Goal: Information Seeking & Learning: Learn about a topic

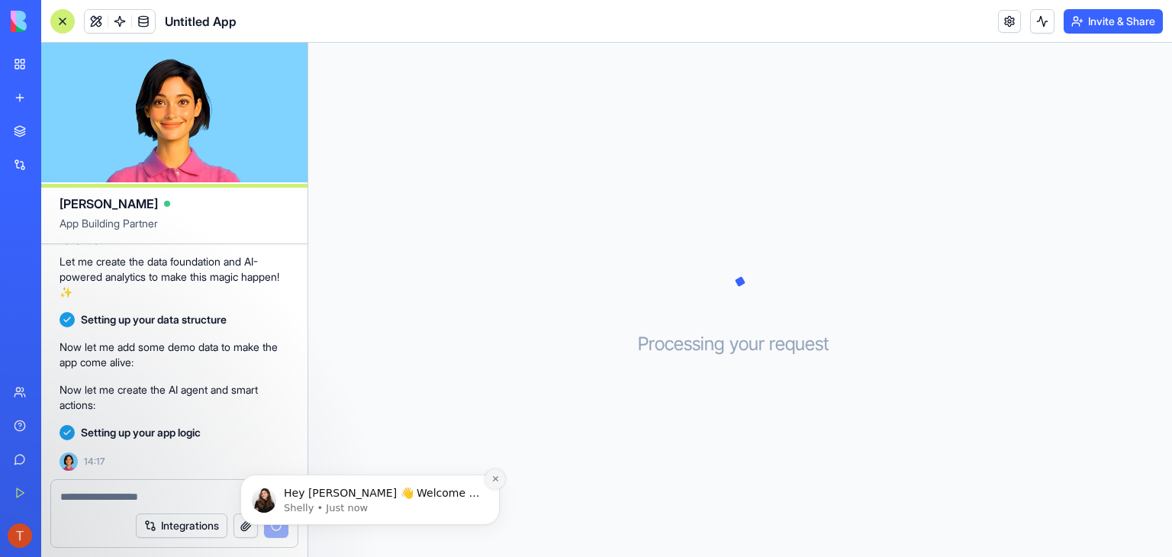
click at [501, 478] on button "Dismiss notification" at bounding box center [495, 479] width 20 height 20
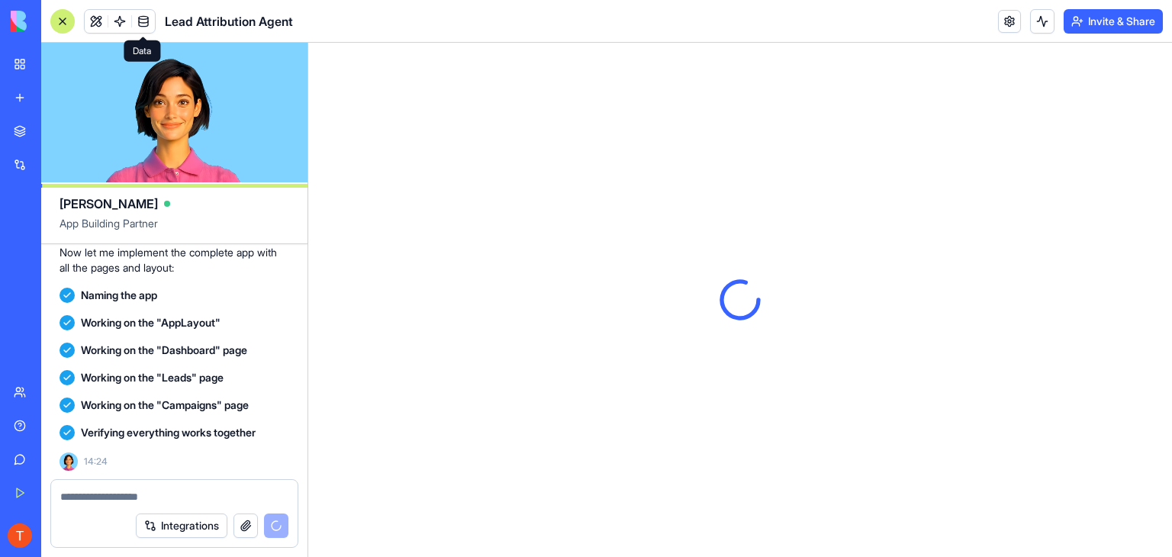
scroll to position [747, 0]
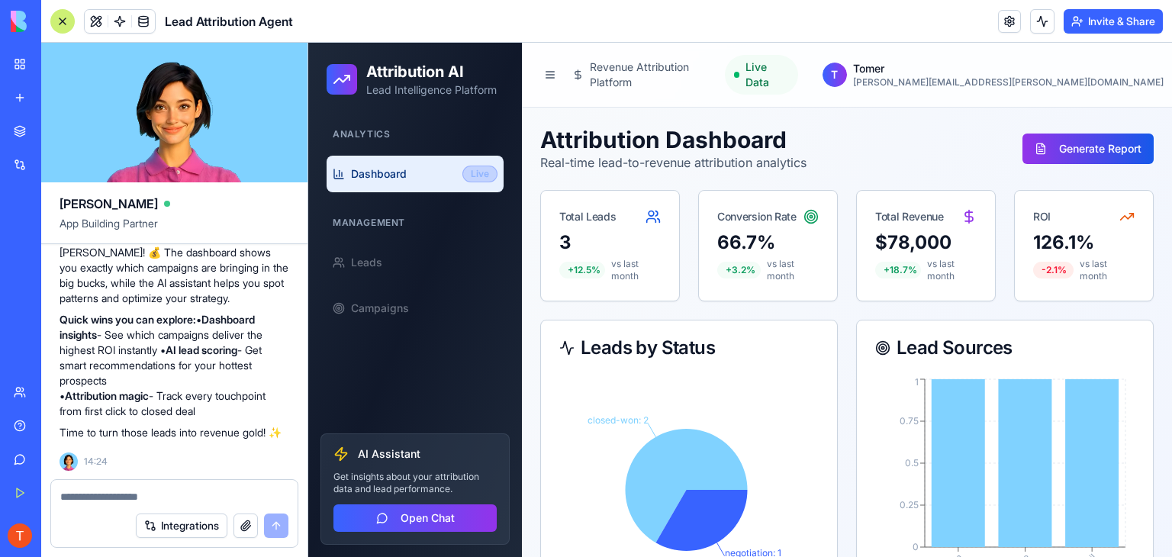
click at [421, 220] on div "Management" at bounding box center [415, 223] width 177 height 24
click at [383, 221] on div "Management" at bounding box center [415, 223] width 177 height 24
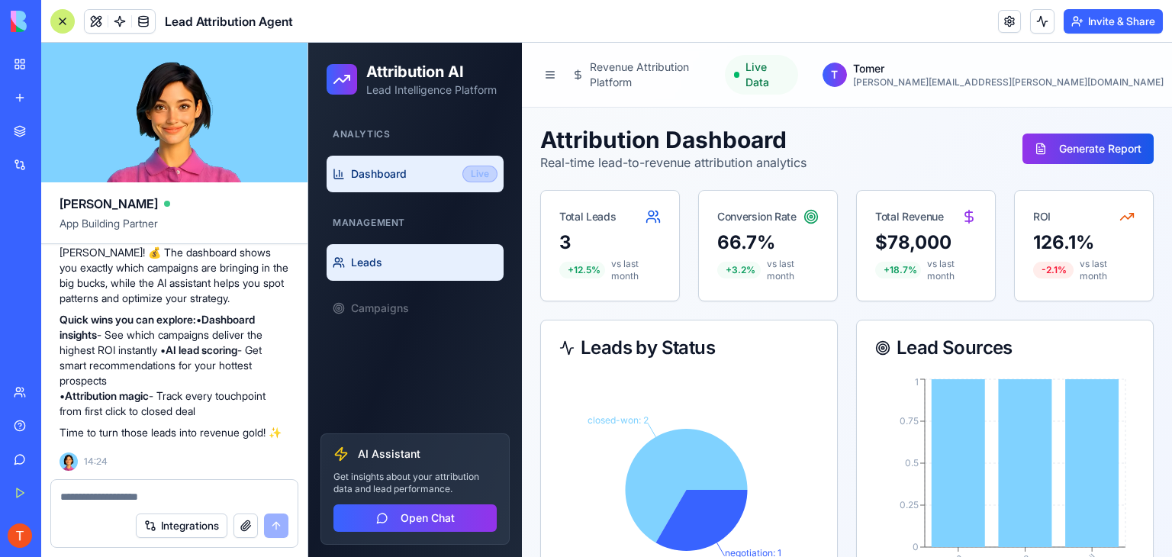
click at [357, 262] on span "Leads" at bounding box center [366, 262] width 31 height 15
select select "**********"
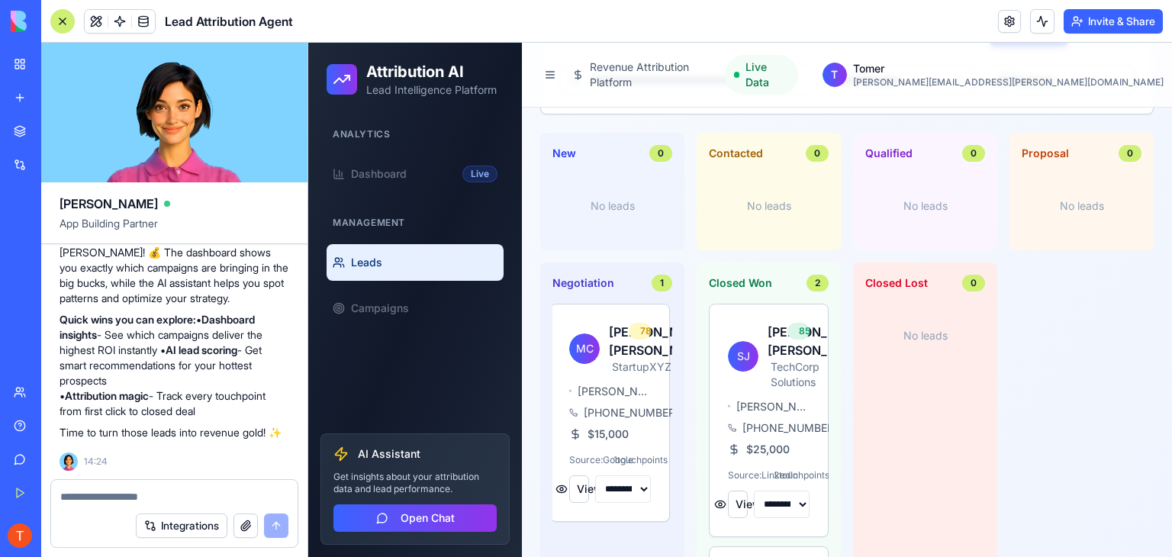
scroll to position [104, 0]
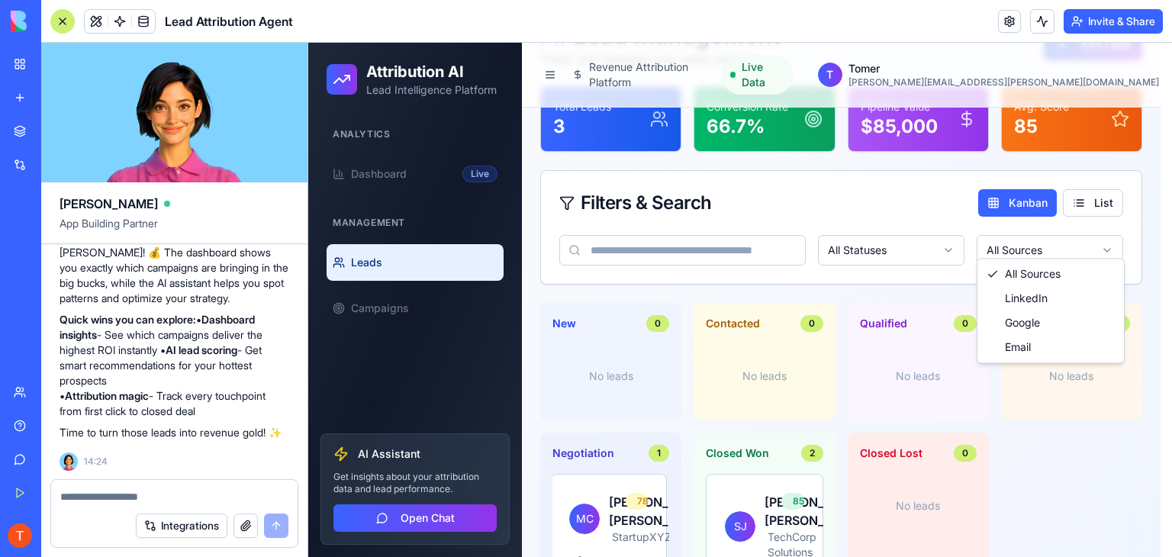
click at [1035, 249] on html "**********" at bounding box center [740, 368] width 864 height 858
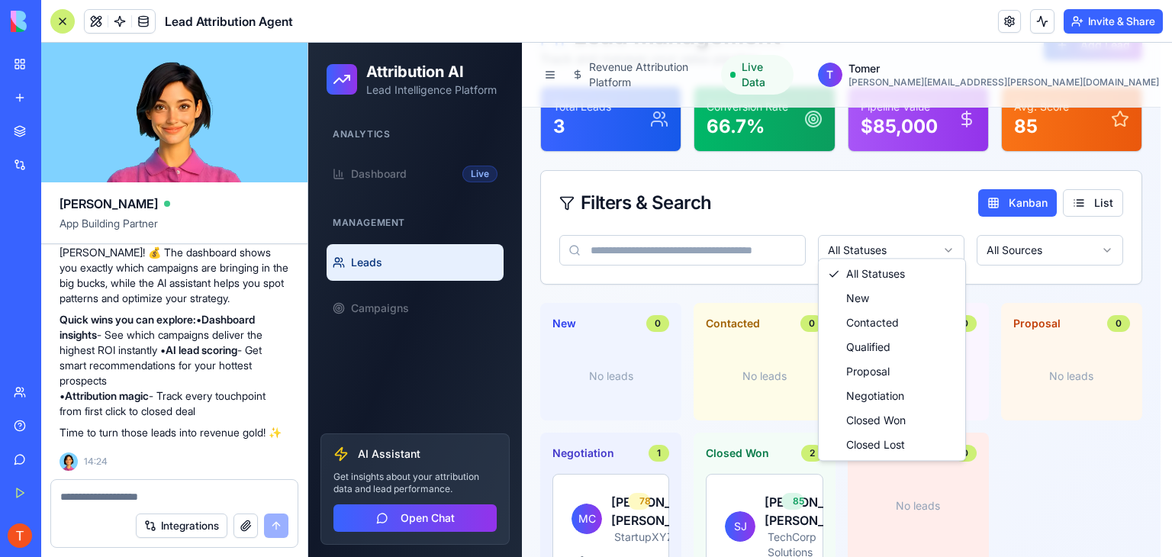
click at [906, 247] on html "**********" at bounding box center [740, 368] width 864 height 858
click at [836, 183] on html "**********" at bounding box center [740, 368] width 864 height 858
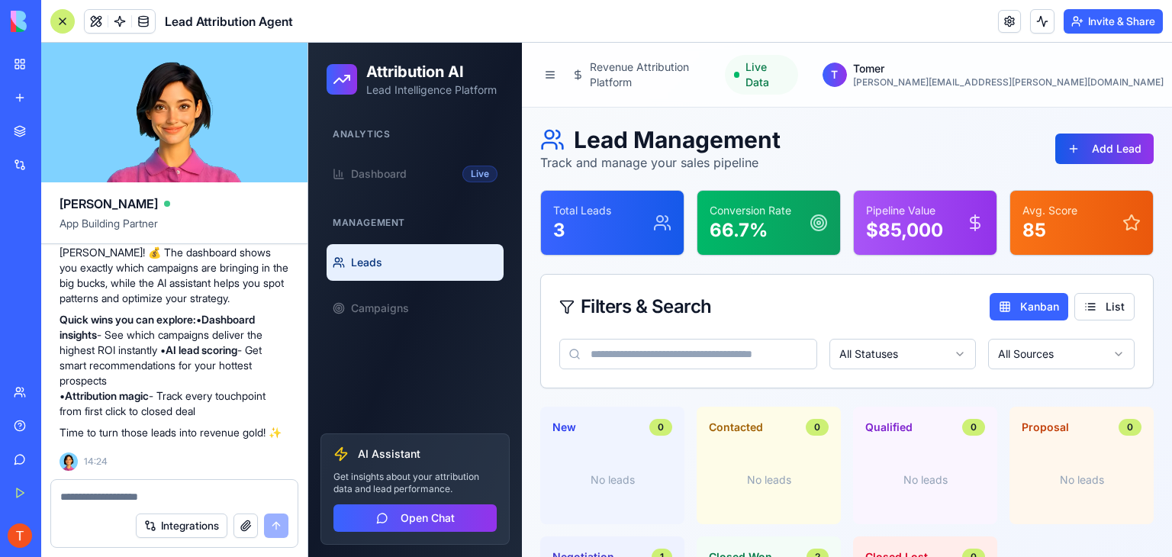
click at [739, 191] on div "Conversion Rate 66.7 %" at bounding box center [768, 223] width 143 height 64
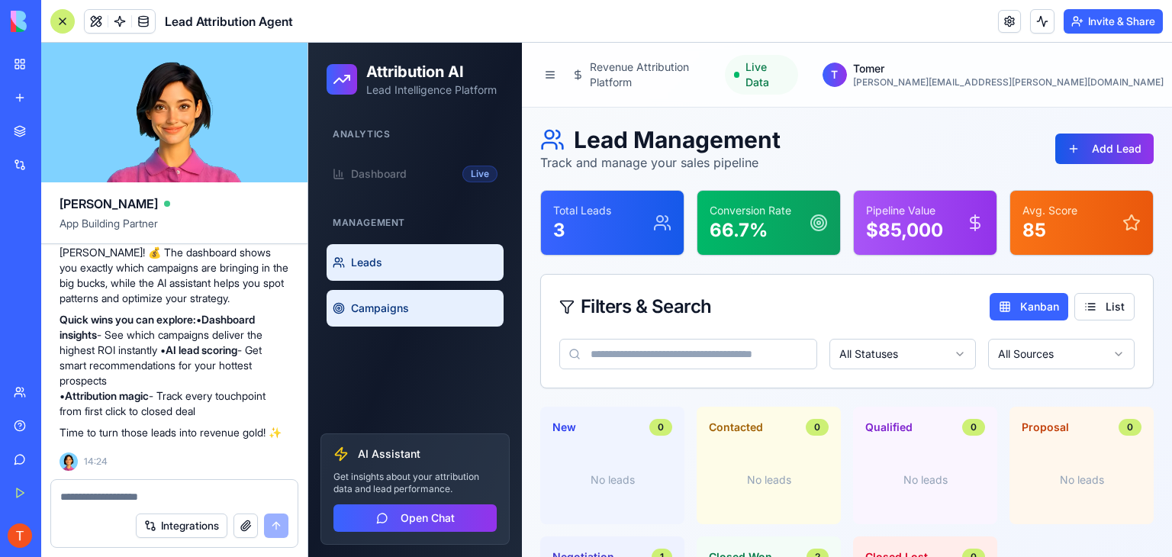
click at [378, 307] on span "Campaigns" at bounding box center [380, 308] width 58 height 15
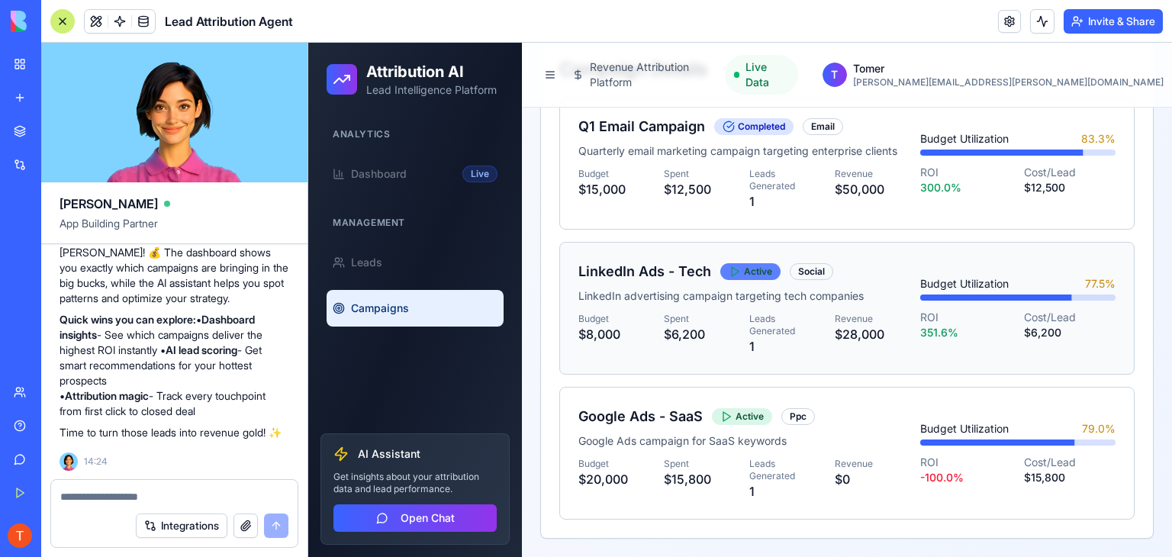
scroll to position [697, 0]
click at [400, 127] on div "Analytics" at bounding box center [415, 134] width 177 height 24
click at [381, 136] on div "Analytics" at bounding box center [415, 134] width 177 height 24
click at [352, 139] on div "Analytics" at bounding box center [415, 134] width 177 height 24
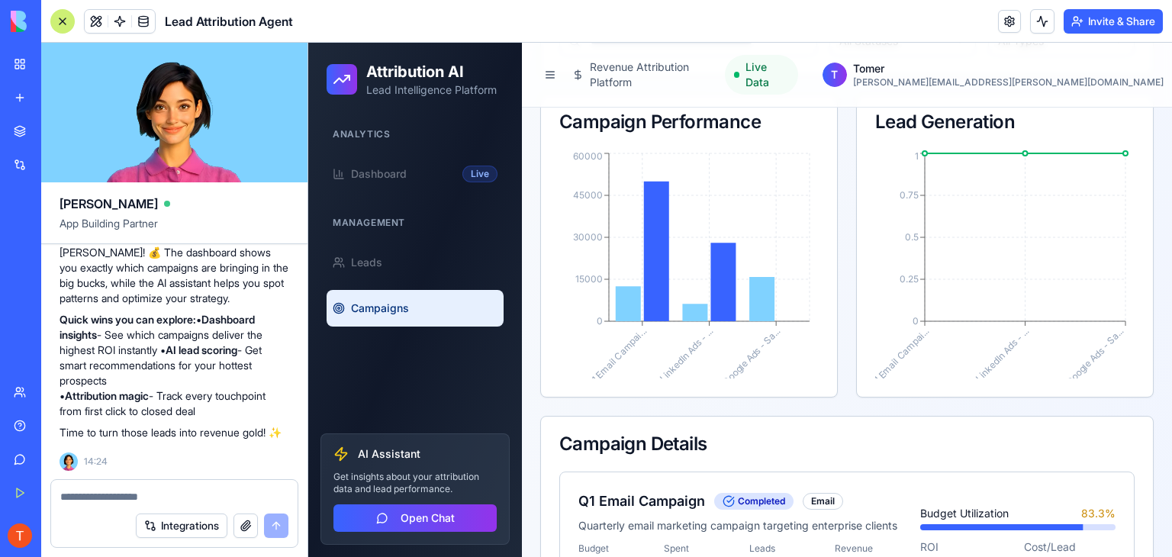
scroll to position [239, 0]
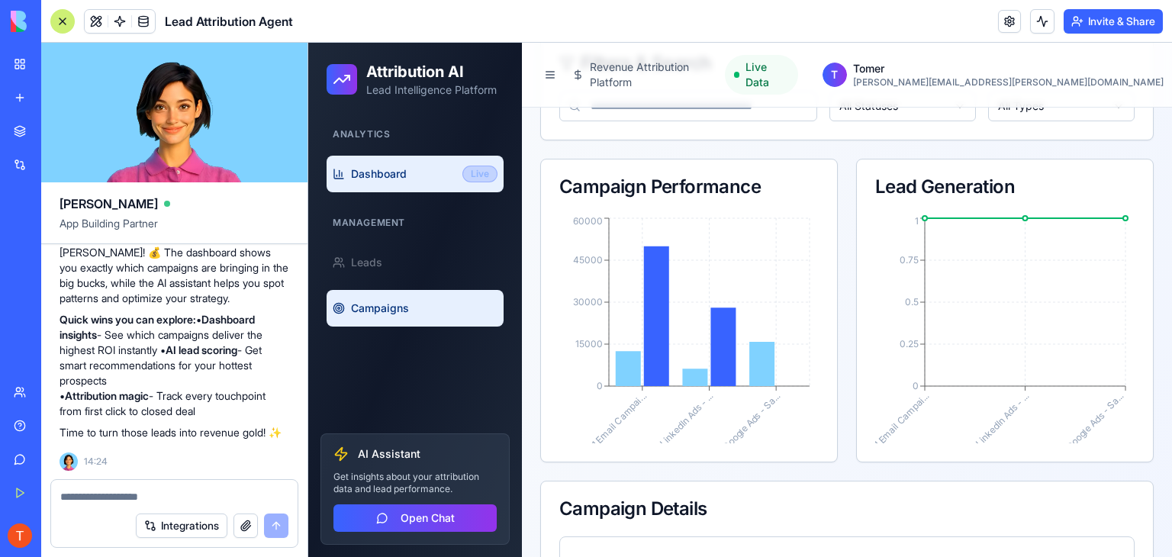
click at [381, 177] on span "Dashboard" at bounding box center [379, 173] width 56 height 15
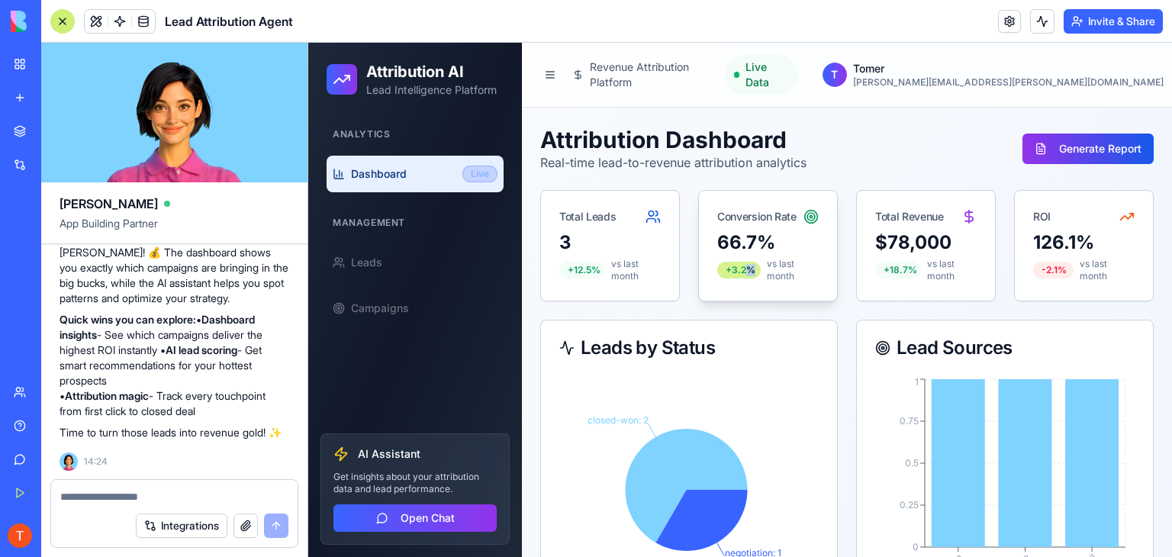
click at [747, 262] on div "+ 3.2 %" at bounding box center [738, 270] width 43 height 17
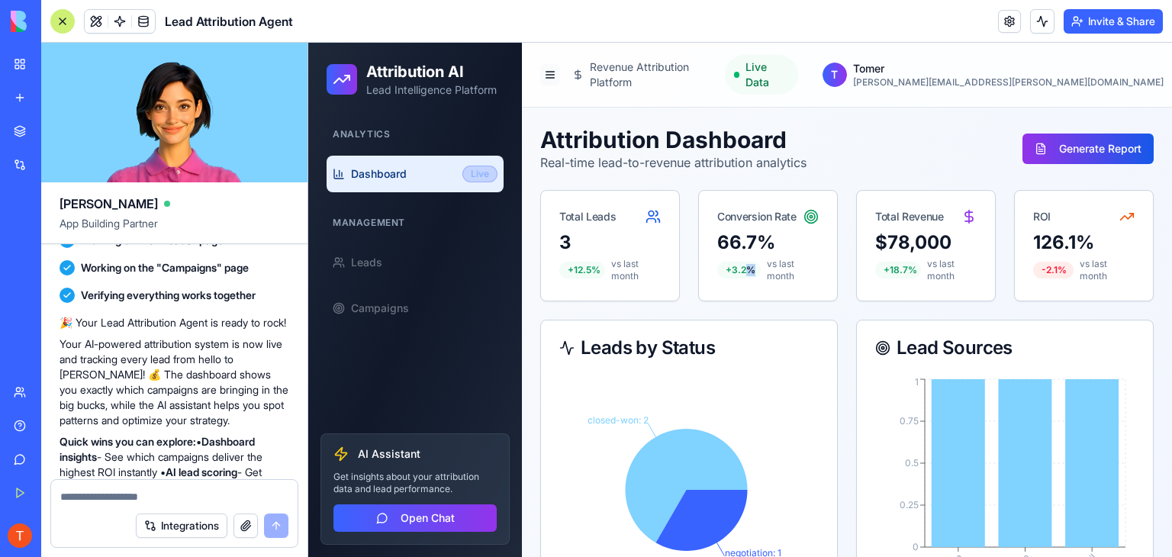
click at [549, 67] on button at bounding box center [550, 74] width 20 height 21
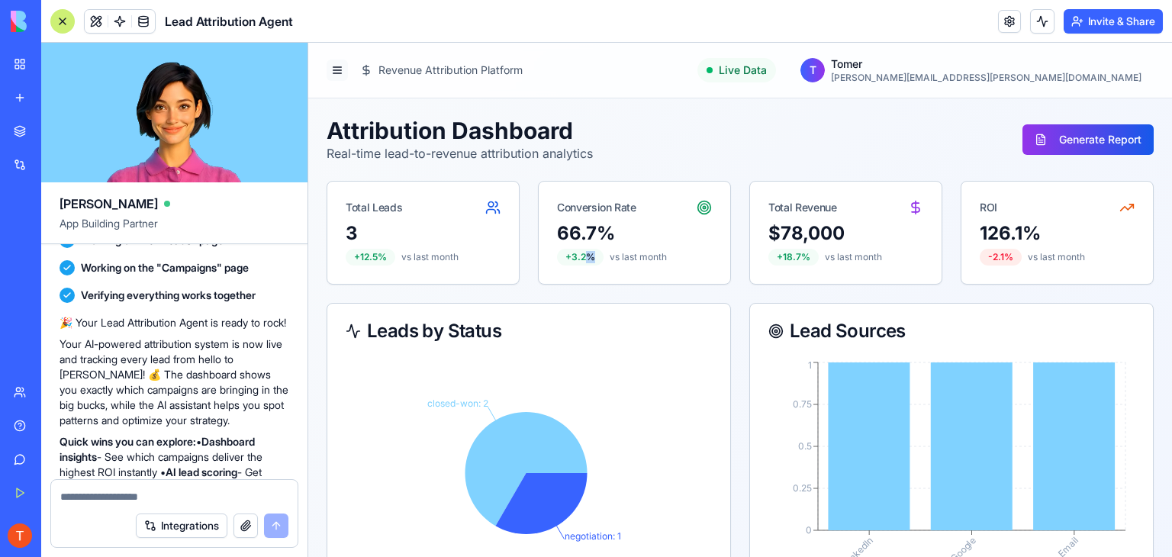
click at [346, 73] on button at bounding box center [337, 70] width 21 height 21
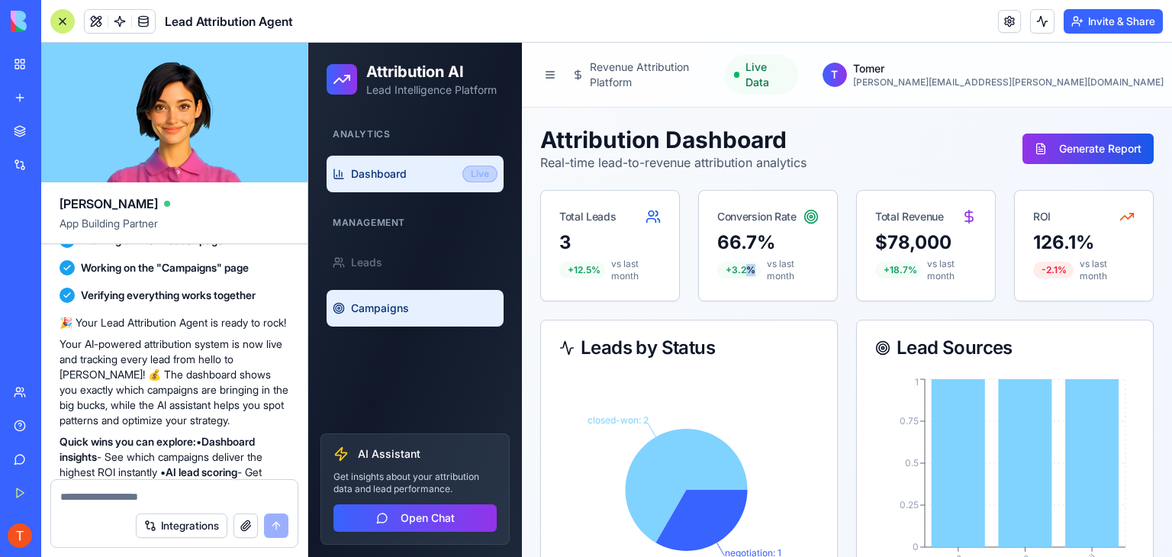
scroll to position [153, 0]
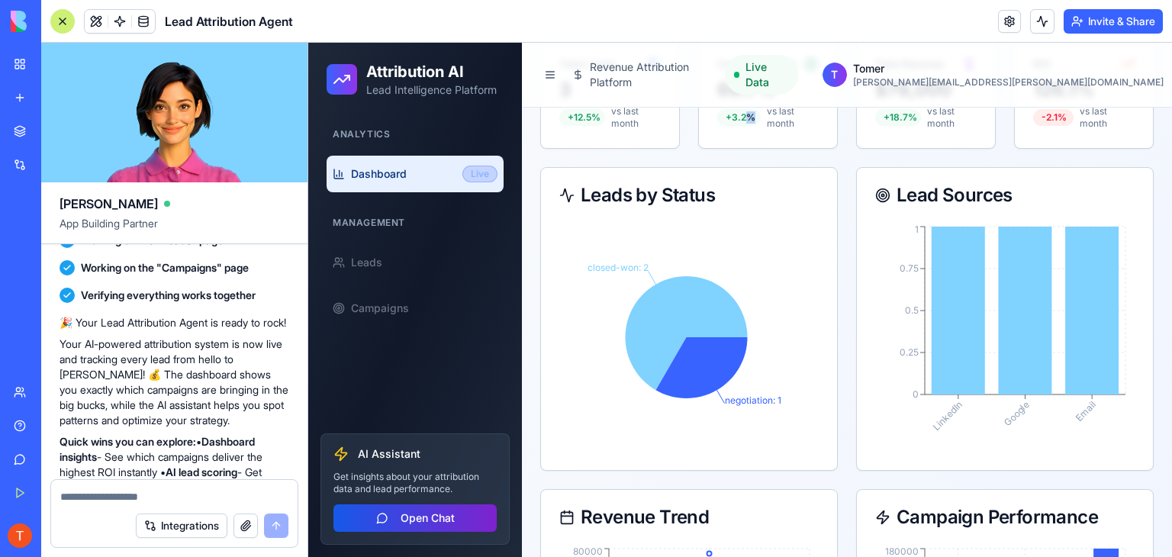
click at [398, 522] on button "Open Chat" at bounding box center [414, 517] width 163 height 27
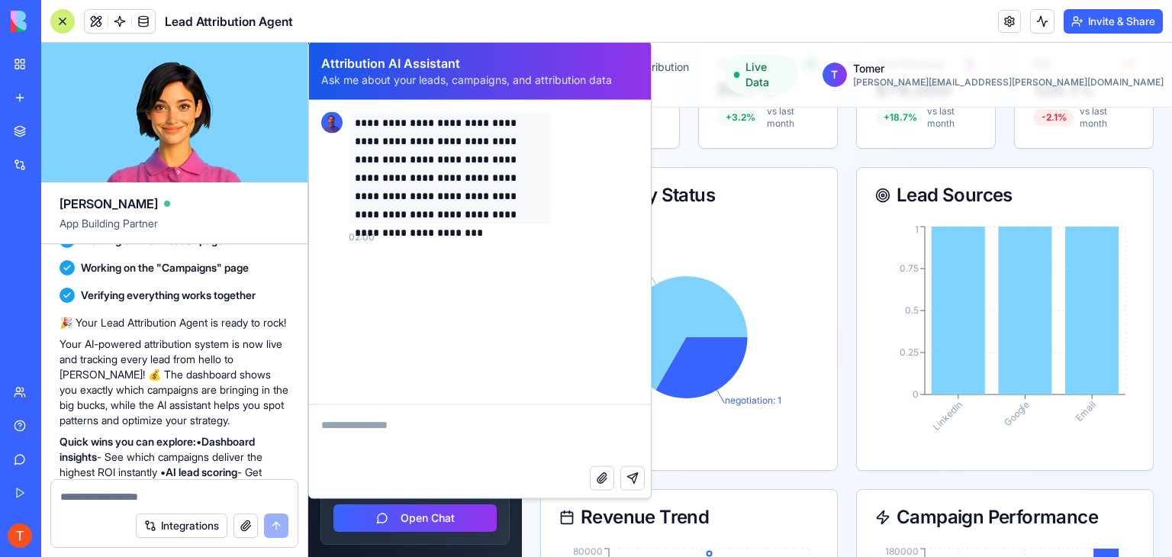
click at [755, 492] on div "Revenue Trend" at bounding box center [689, 517] width 296 height 55
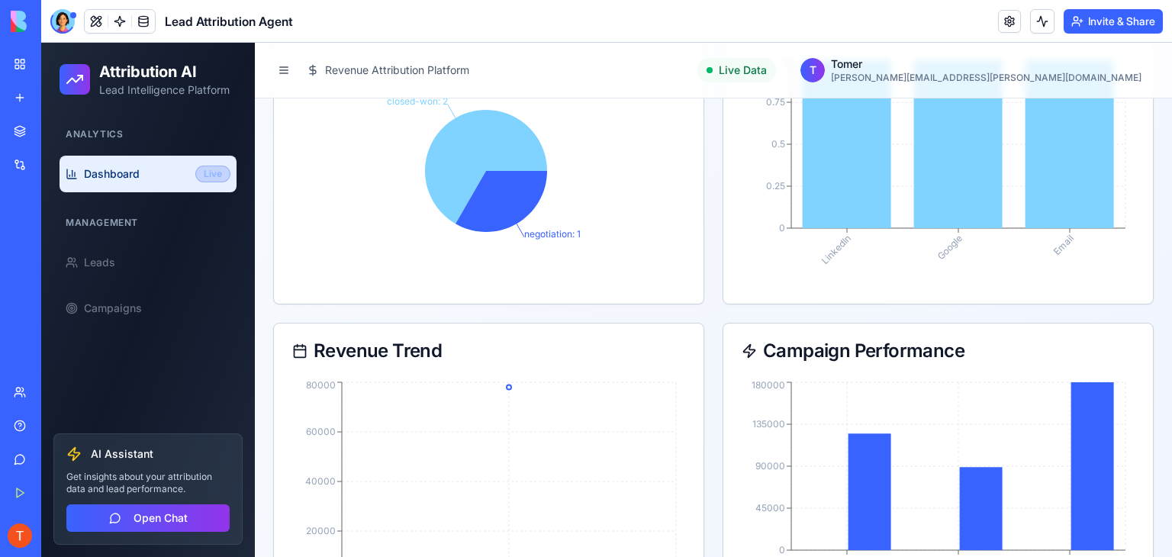
scroll to position [305, 0]
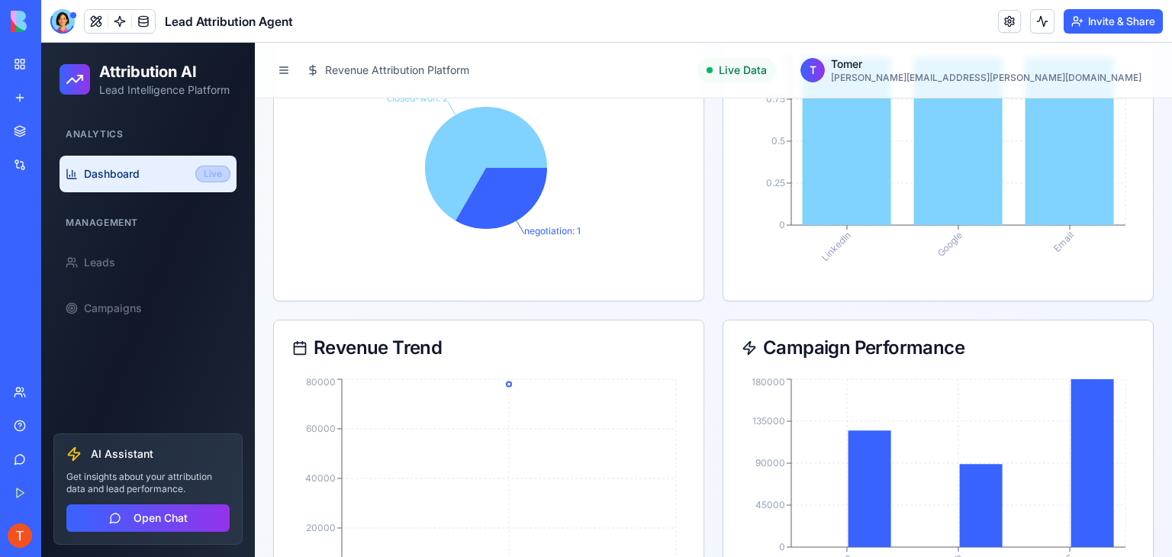
drag, startPoint x: 174, startPoint y: 227, endPoint x: 150, endPoint y: 227, distance: 23.7
click at [172, 227] on div "Management" at bounding box center [148, 223] width 177 height 24
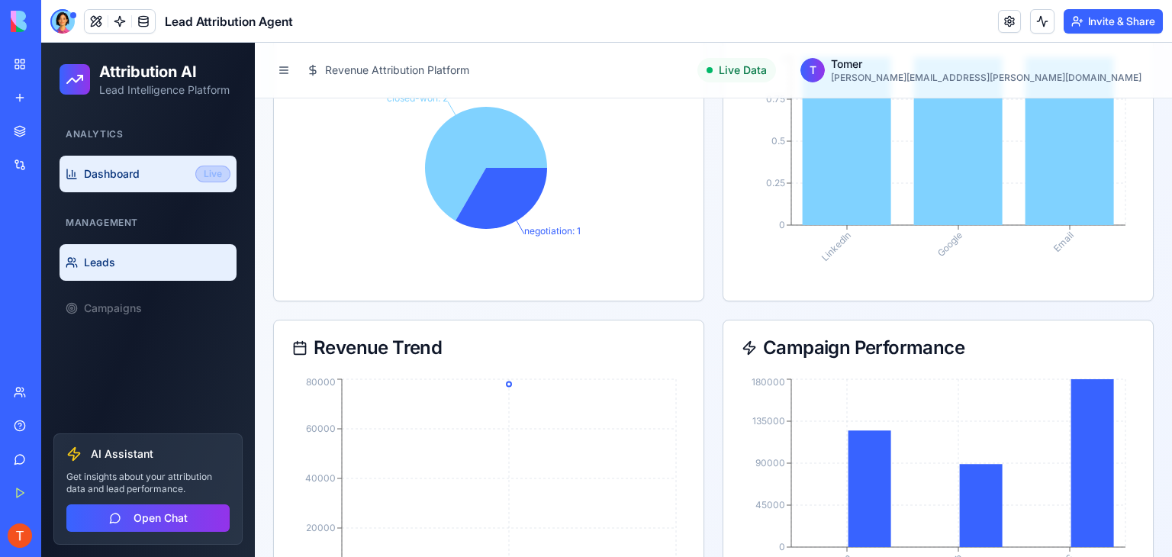
click at [90, 264] on span "Leads" at bounding box center [99, 262] width 31 height 15
select select "**********"
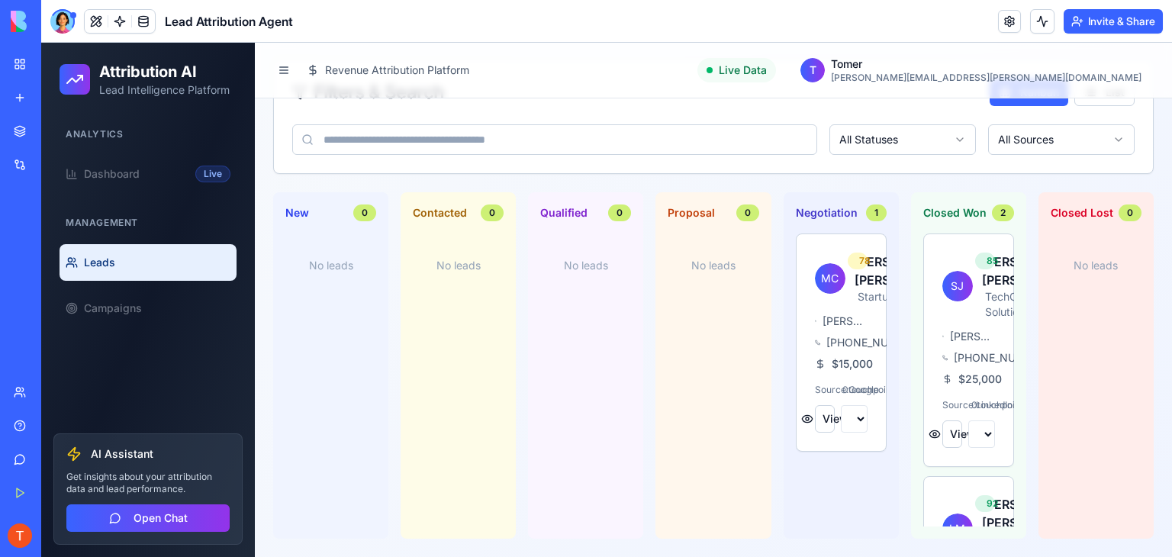
scroll to position [204, 0]
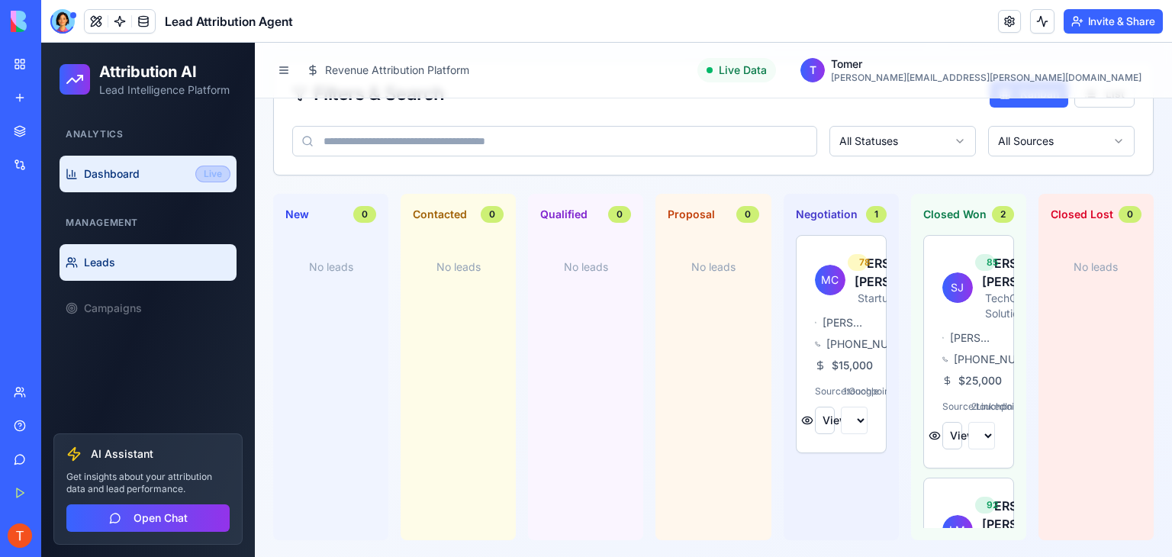
click at [90, 184] on link "Dashboard Live" at bounding box center [148, 174] width 177 height 37
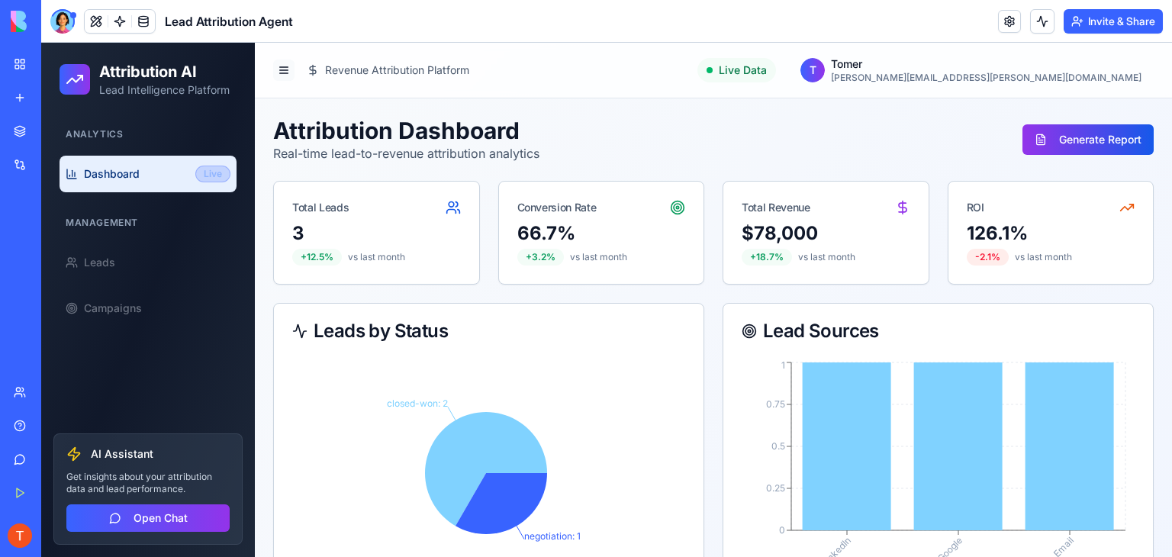
click at [281, 65] on button at bounding box center [283, 70] width 21 height 21
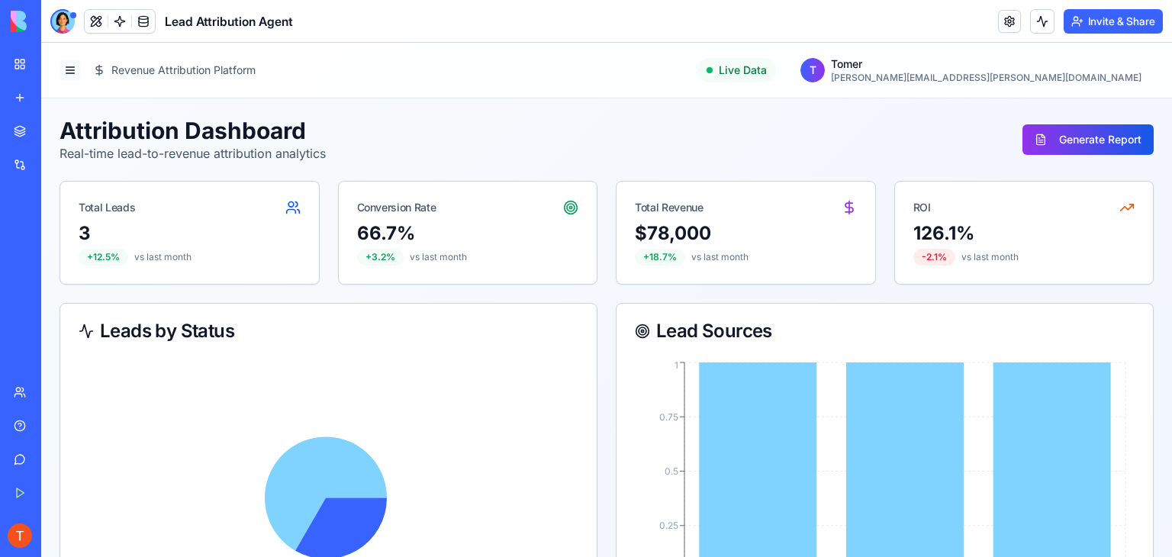
click at [72, 77] on button at bounding box center [70, 70] width 21 height 21
